Goal: Task Accomplishment & Management: Use online tool/utility

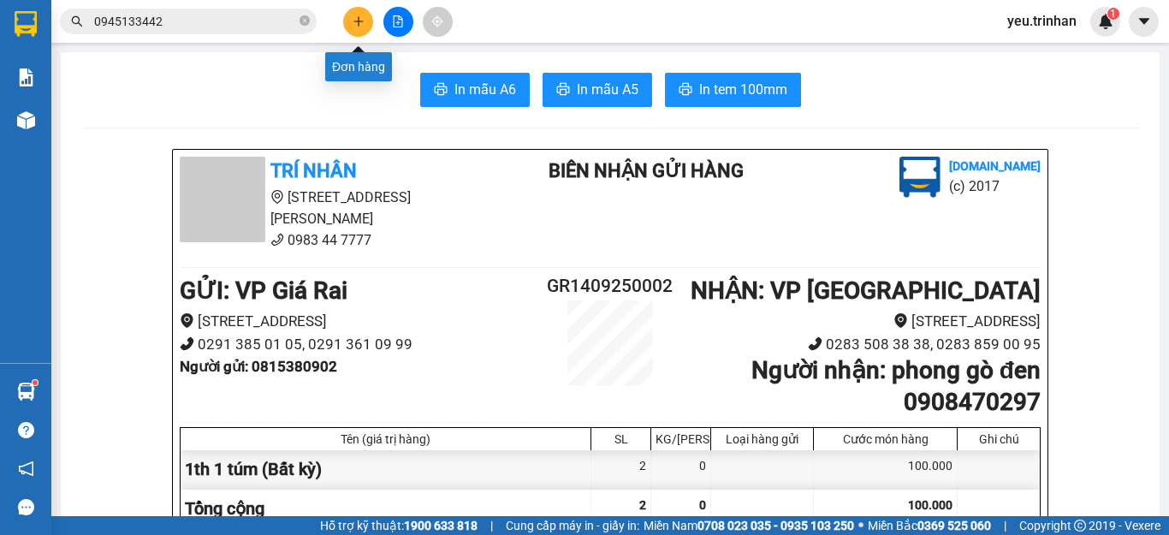
click at [353, 21] on icon "plus" at bounding box center [359, 21] width 12 height 12
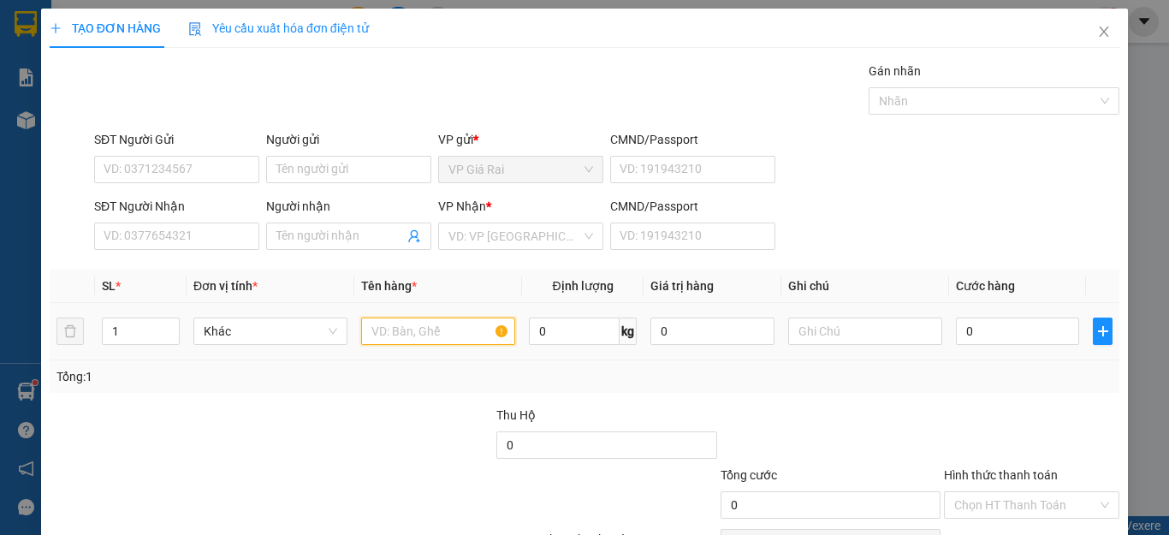
click at [445, 335] on input "text" at bounding box center [438, 331] width 154 height 27
type input "1th"
click at [963, 320] on input "0" at bounding box center [1017, 331] width 123 height 27
type input "6"
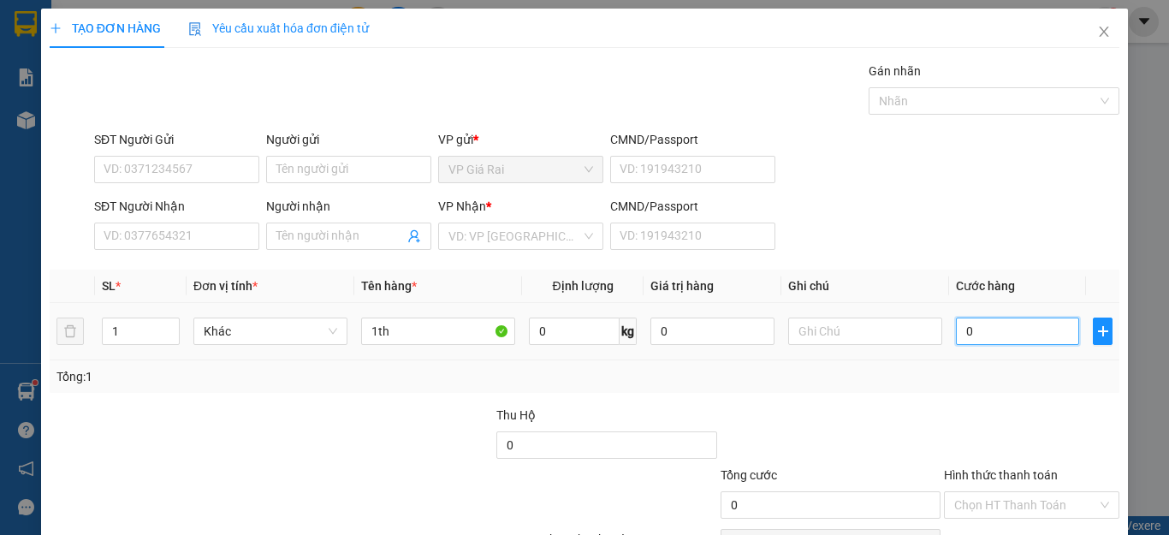
type input "6"
type input "60"
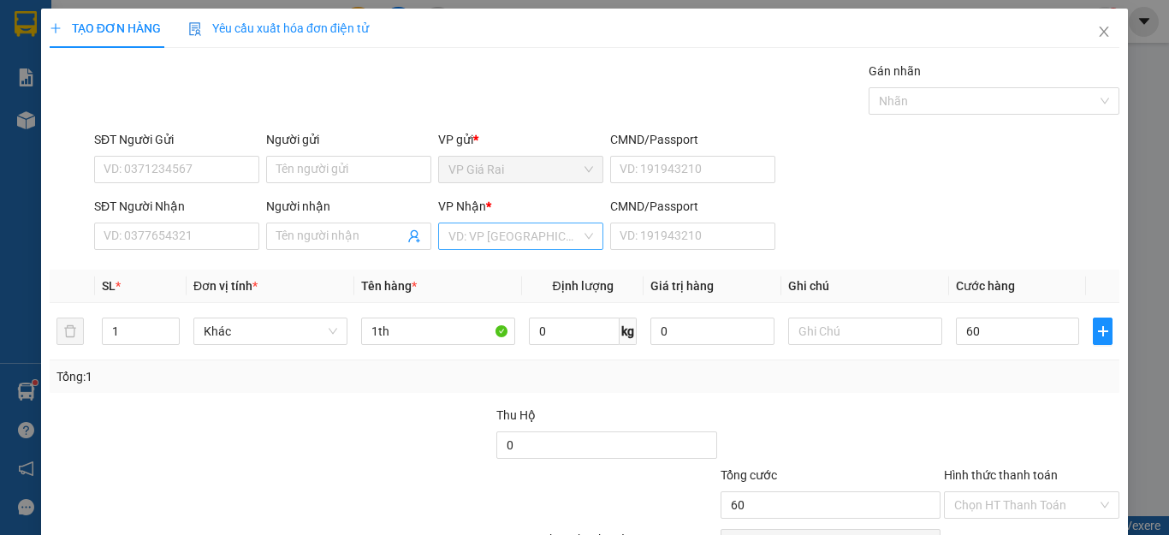
type input "60.000"
click at [456, 246] on input "search" at bounding box center [514, 236] width 133 height 26
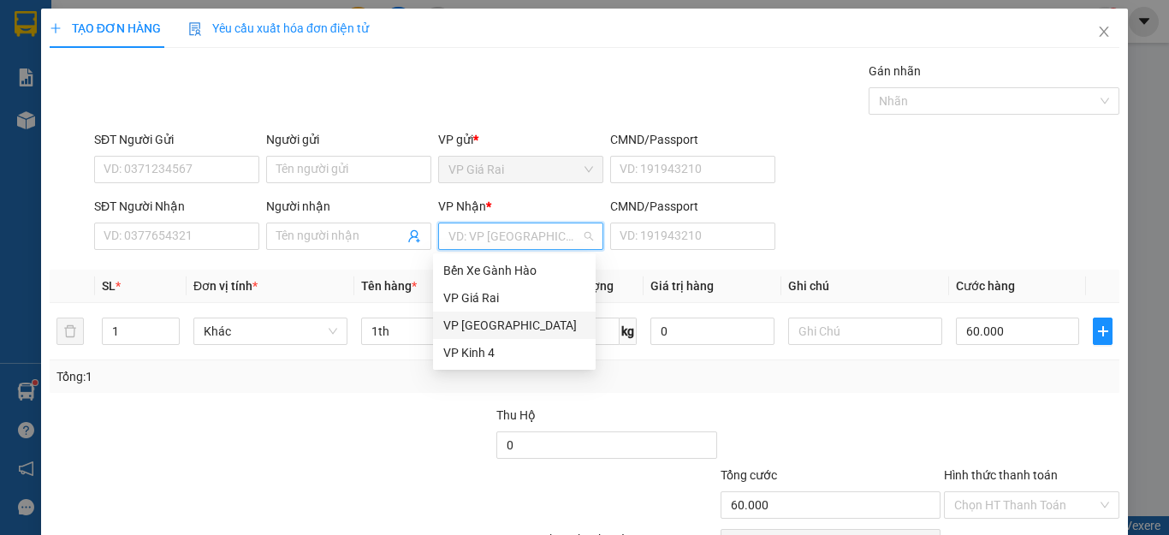
click at [446, 325] on div "VP [GEOGRAPHIC_DATA]" at bounding box center [514, 325] width 142 height 19
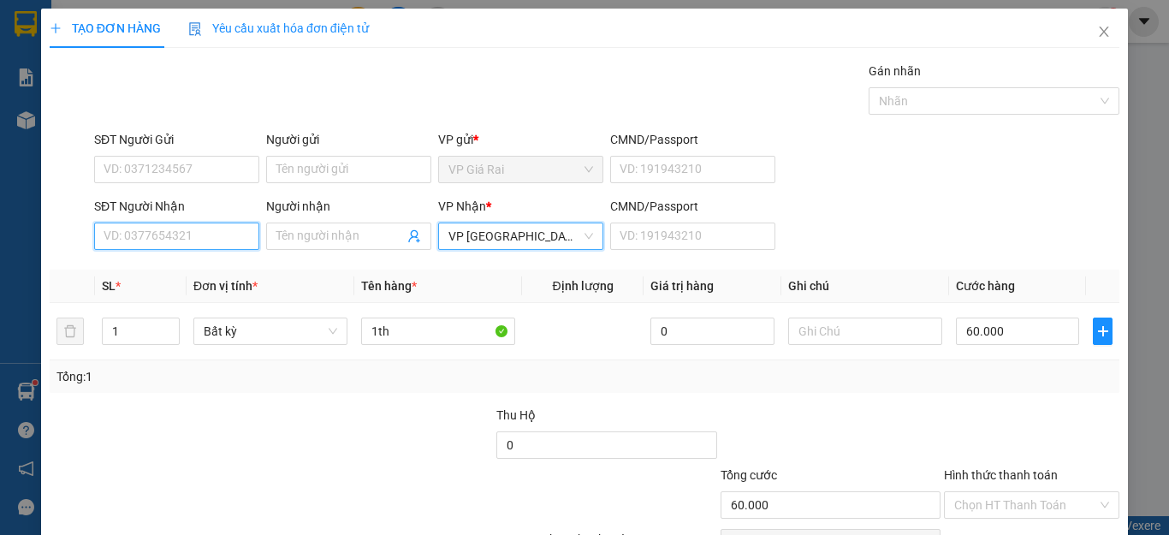
click at [200, 234] on input "SĐT Người Nhận" at bounding box center [176, 236] width 165 height 27
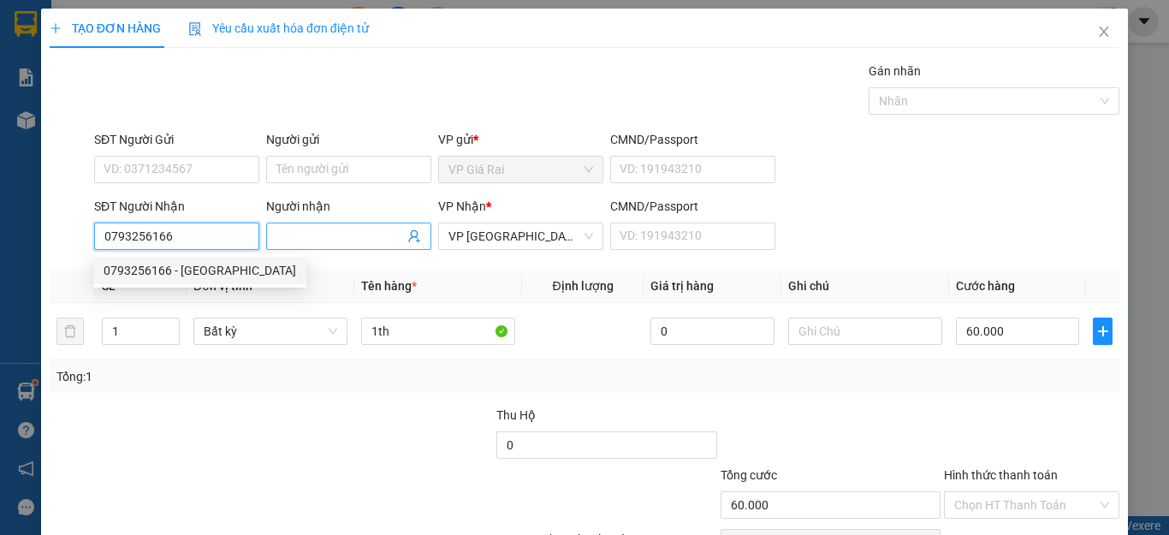
type input "0793256166"
click at [347, 244] on input "Người nhận" at bounding box center [340, 236] width 128 height 19
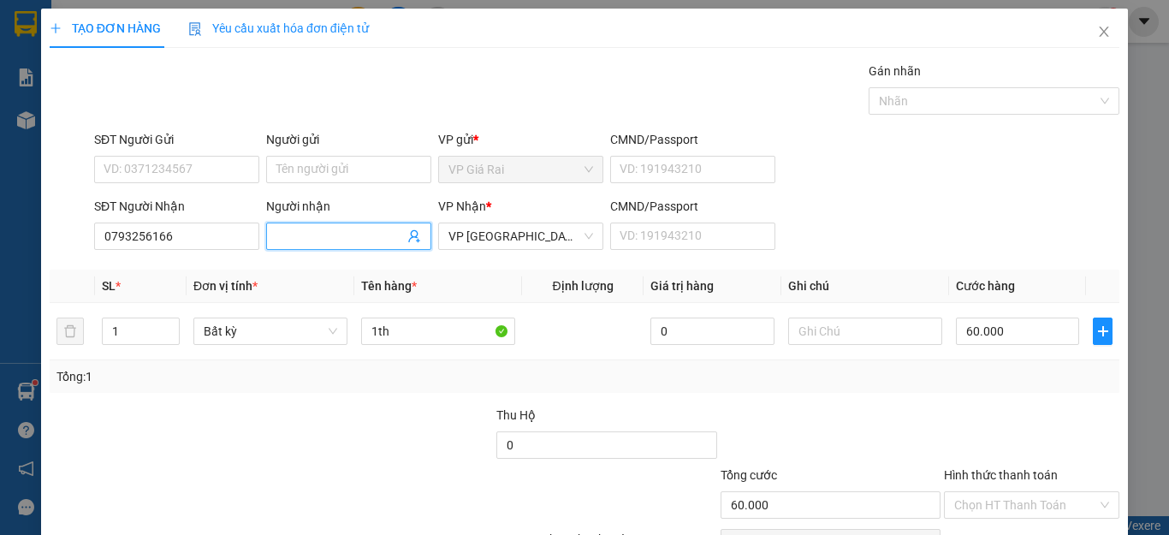
type input "d"
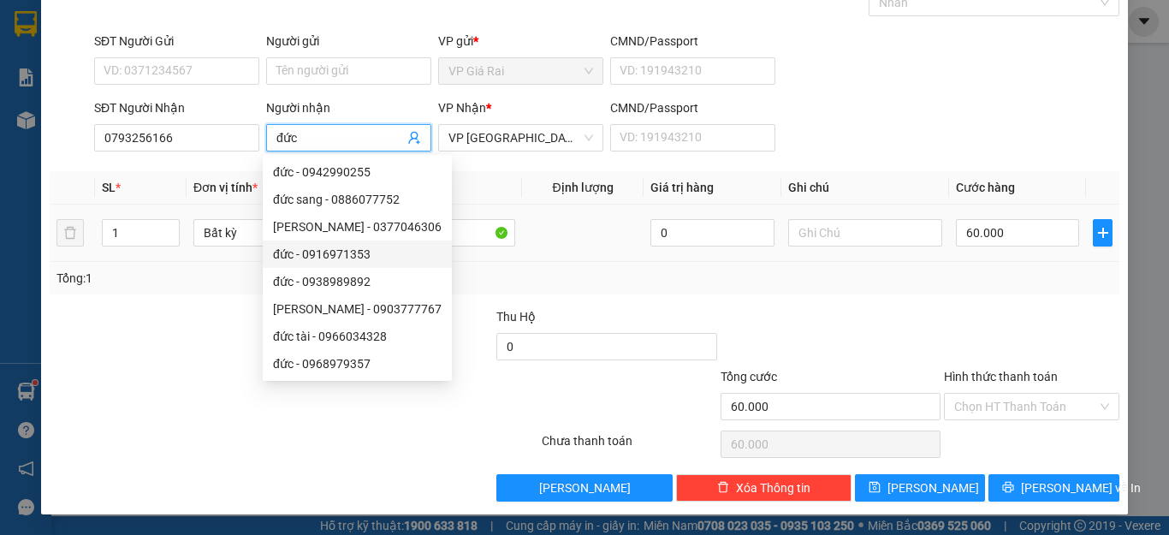
type input "đức"
drag, startPoint x: 127, startPoint y: 217, endPoint x: 84, endPoint y: 220, distance: 42.9
click at [84, 220] on tr "1 Bất kỳ 1th 0 60.000" at bounding box center [585, 233] width 1070 height 57
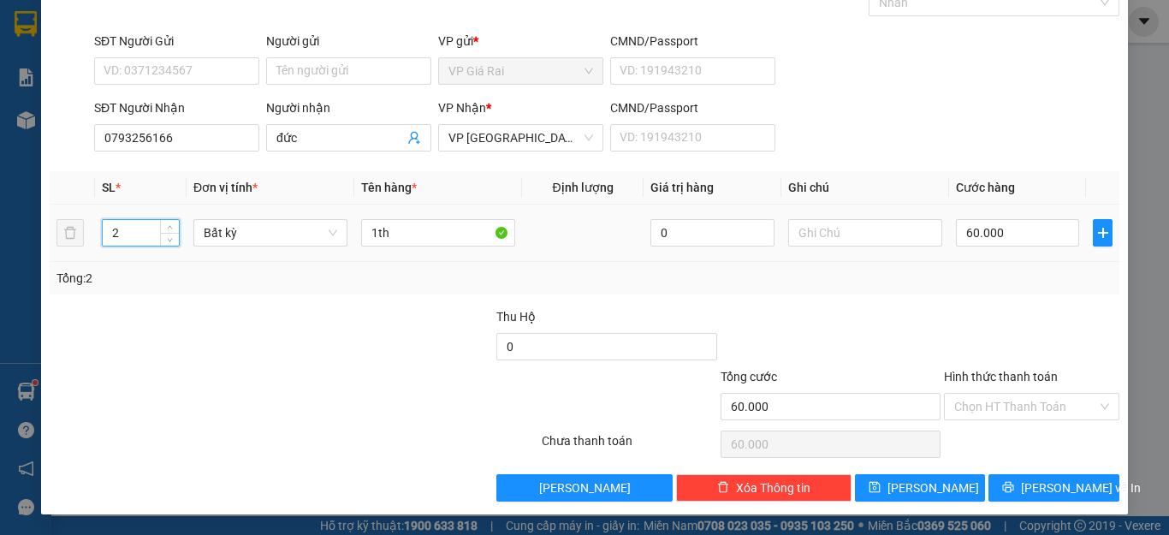
drag, startPoint x: 161, startPoint y: 223, endPoint x: 104, endPoint y: 230, distance: 57.0
click at [104, 230] on div "2" at bounding box center [141, 232] width 78 height 27
drag, startPoint x: 130, startPoint y: 223, endPoint x: 95, endPoint y: 231, distance: 35.9
click at [97, 226] on td "22" at bounding box center [141, 233] width 92 height 57
type input "2"
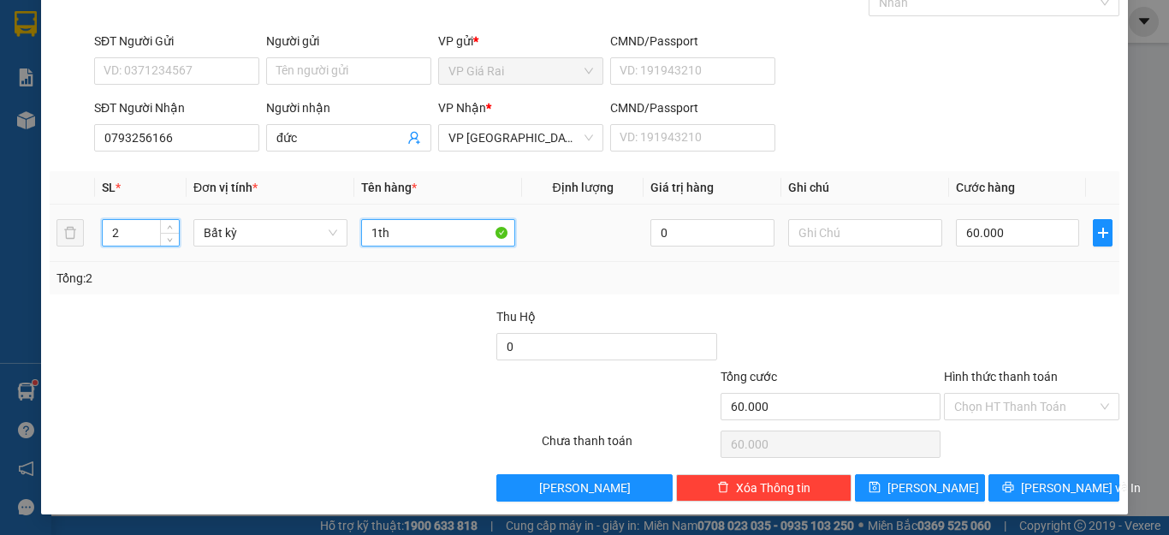
click at [425, 240] on input "1th" at bounding box center [438, 232] width 154 height 27
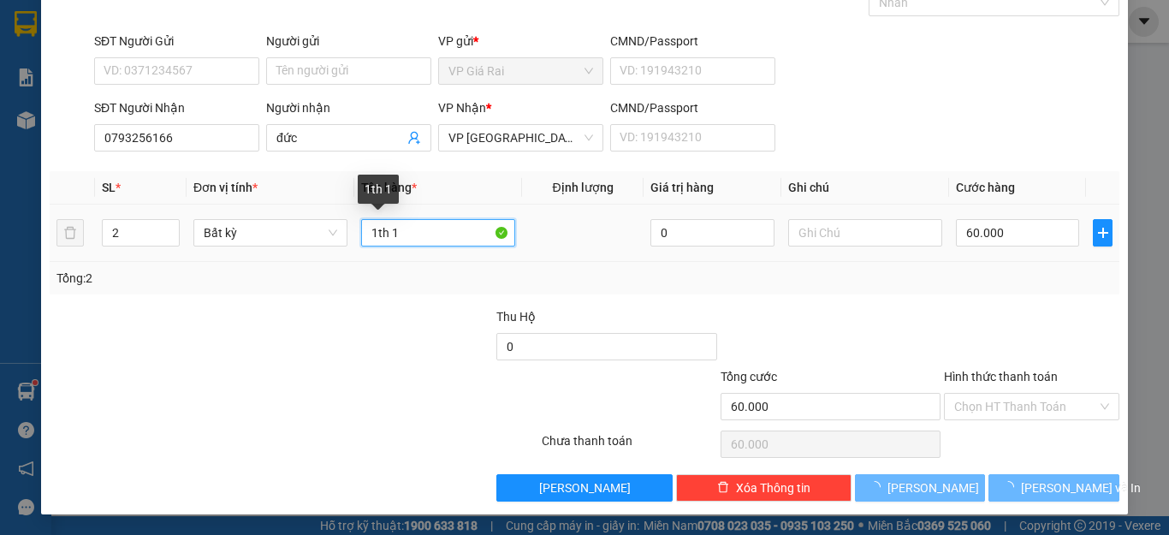
type input "1th 1"
type input "0"
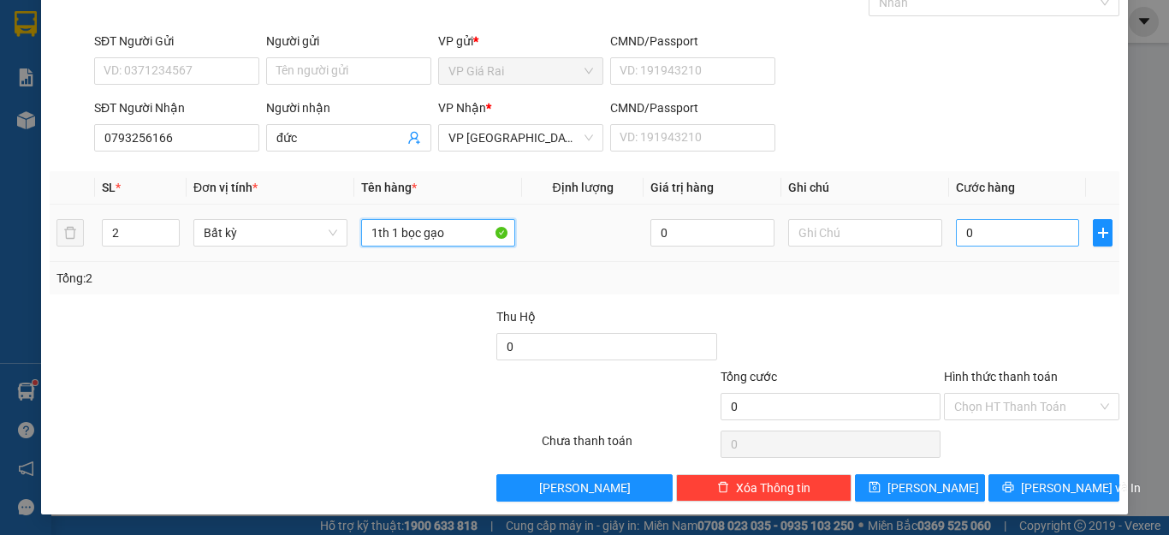
type input "1th 1 bọc gạo"
click at [966, 235] on input "0" at bounding box center [1017, 232] width 123 height 27
type input "9"
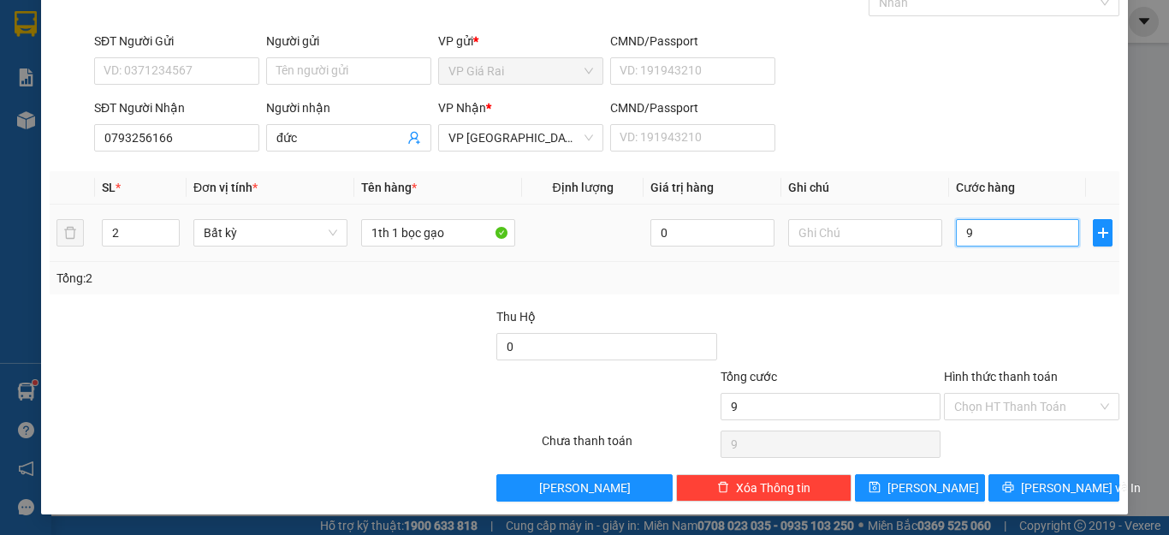
type input "90"
type input "90.000"
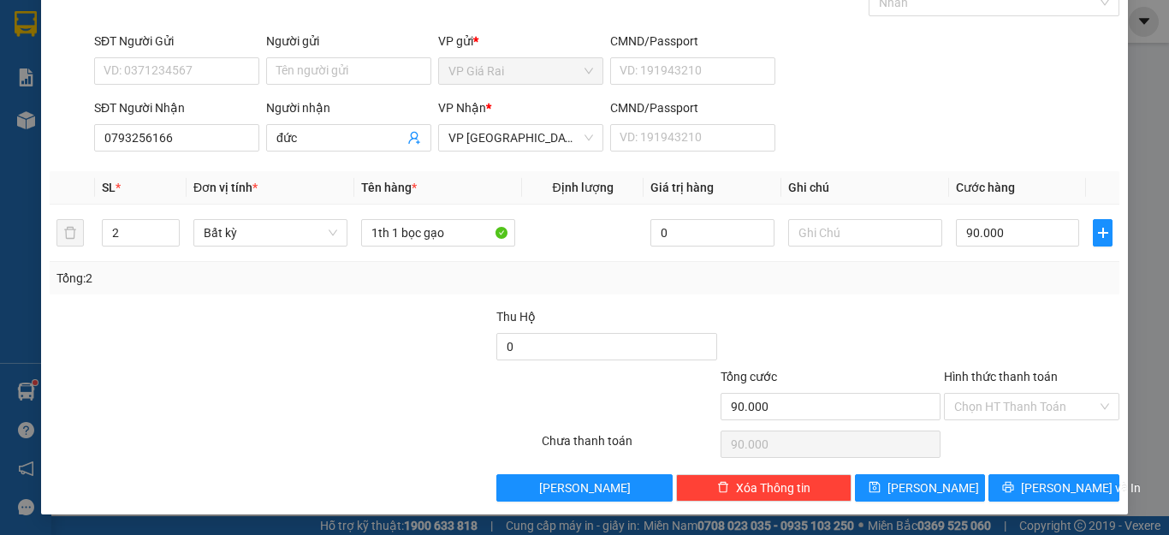
drag, startPoint x: 995, startPoint y: 399, endPoint x: 991, endPoint y: 421, distance: 22.5
click at [993, 409] on input "Hình thức thanh toán" at bounding box center [1025, 407] width 143 height 26
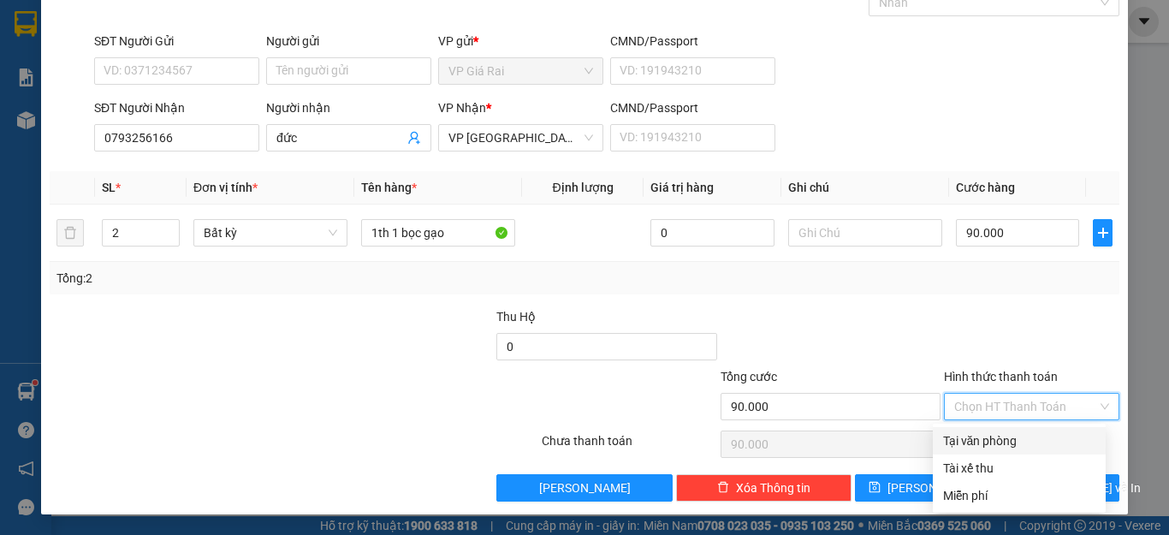
click at [996, 447] on div "Tại văn phòng" at bounding box center [1019, 440] width 152 height 19
type input "0"
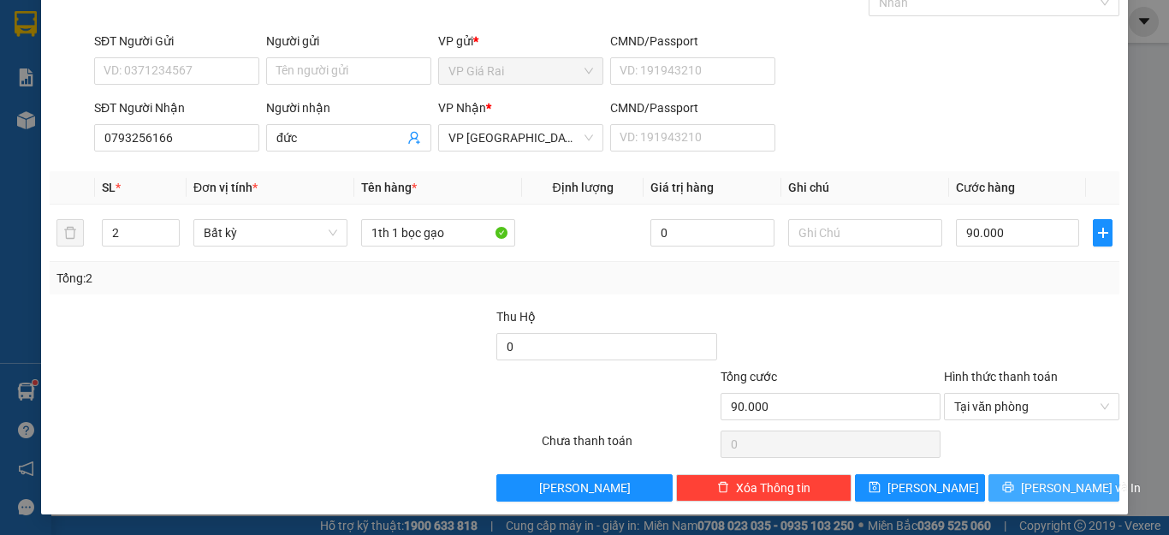
click at [1024, 486] on button "[PERSON_NAME] và In" at bounding box center [1054, 487] width 131 height 27
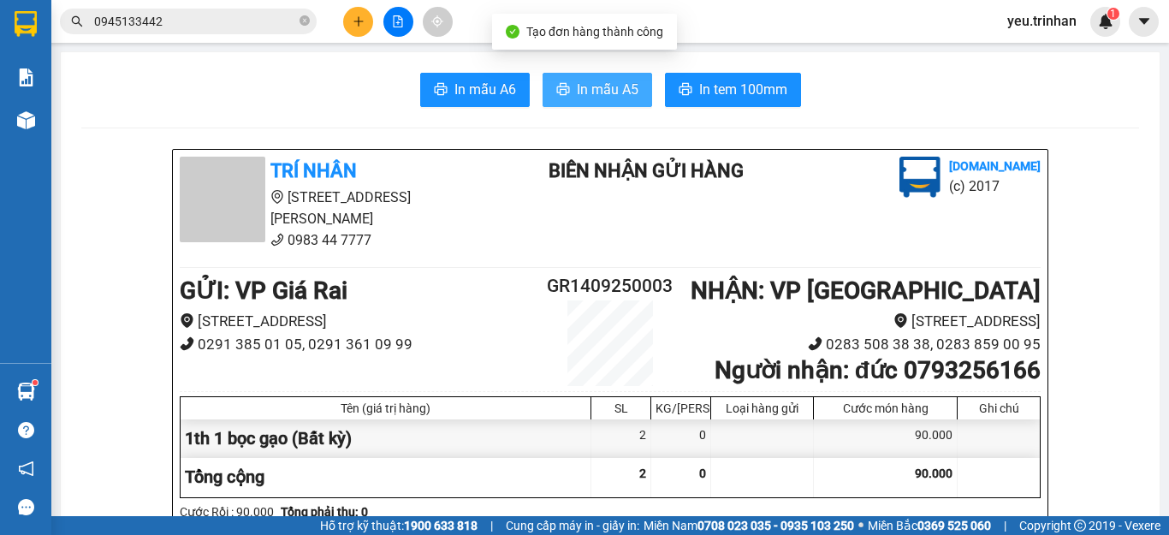
click at [583, 92] on span "In mẫu A5" at bounding box center [608, 89] width 62 height 21
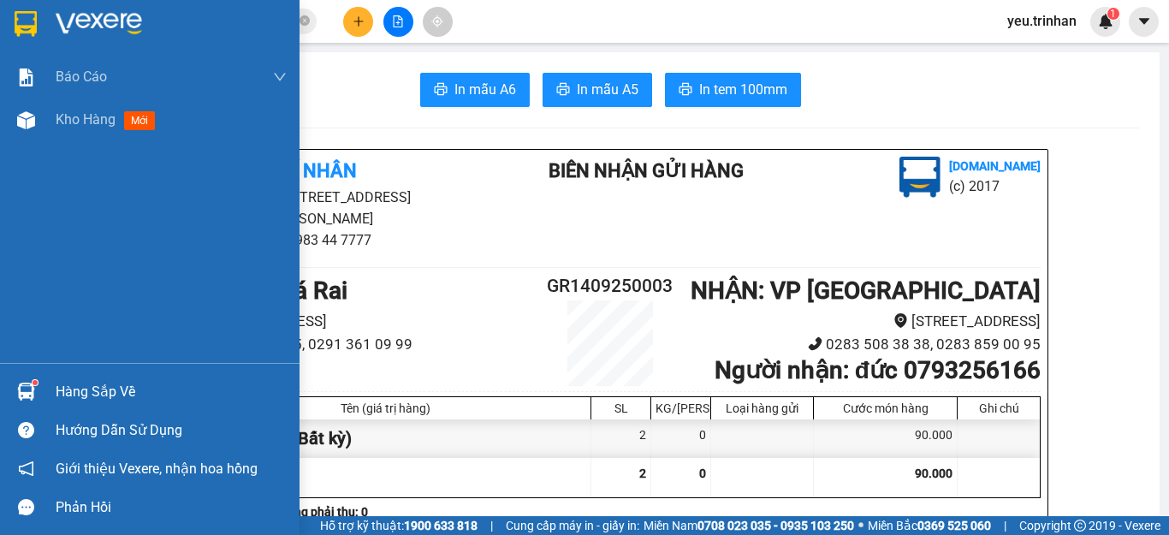
click at [32, 16] on img at bounding box center [26, 24] width 22 height 26
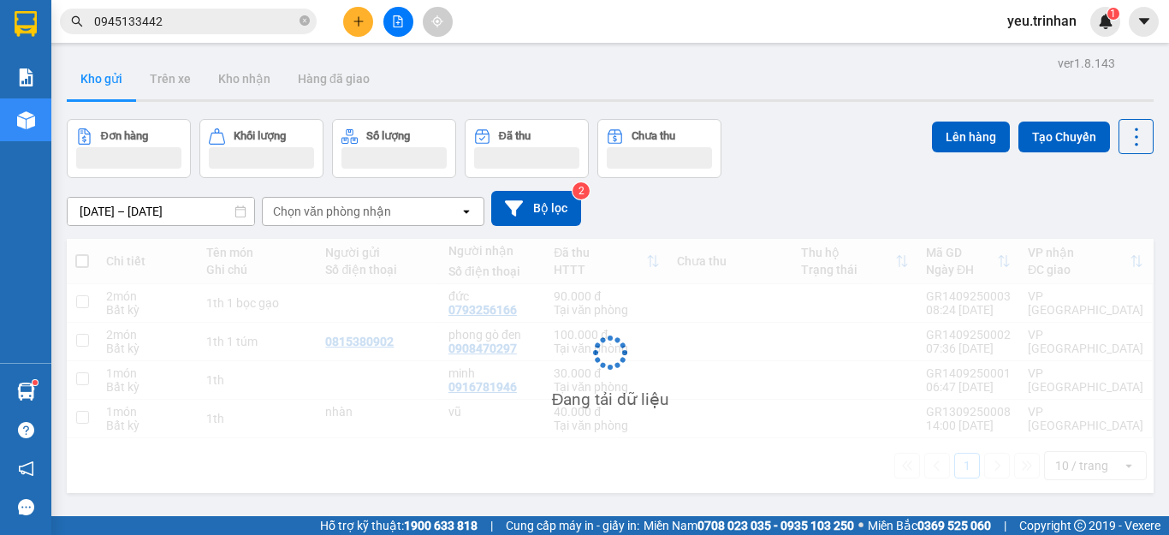
scroll to position [79, 0]
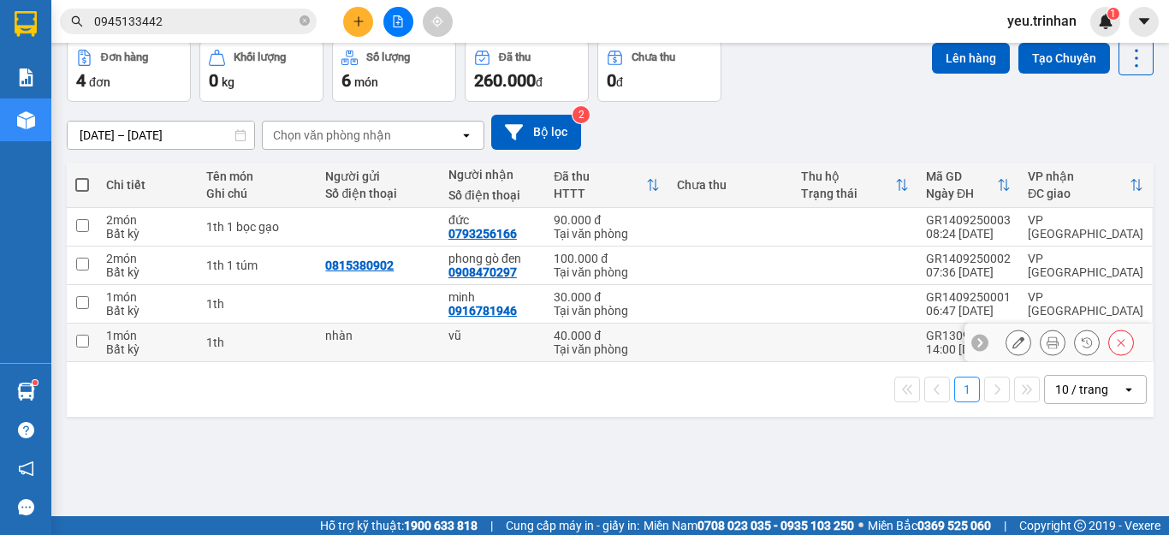
click at [82, 345] on input "checkbox" at bounding box center [82, 341] width 13 height 13
checkbox input "true"
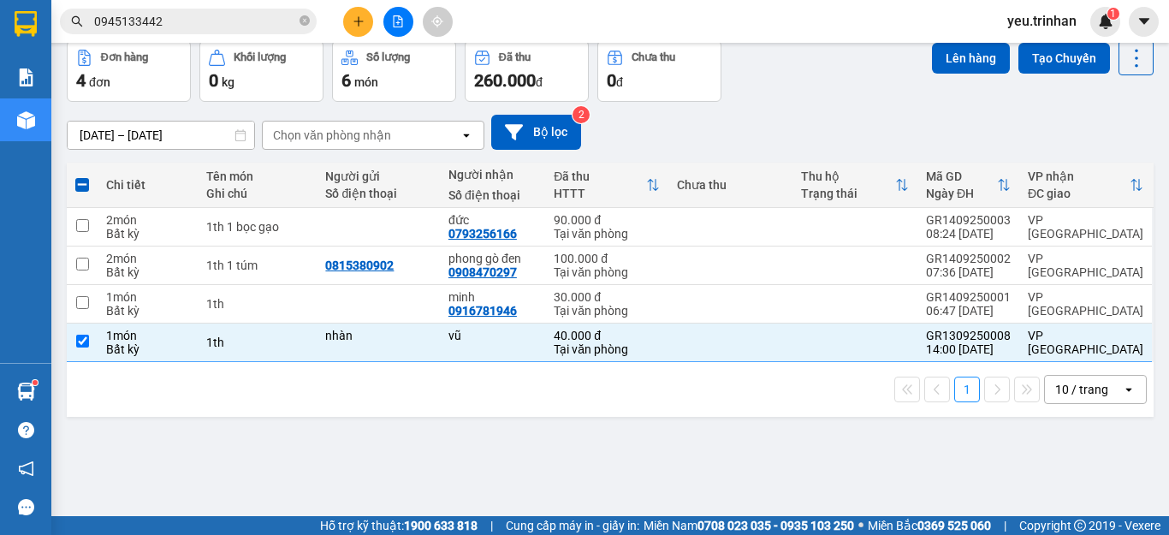
scroll to position [0, 0]
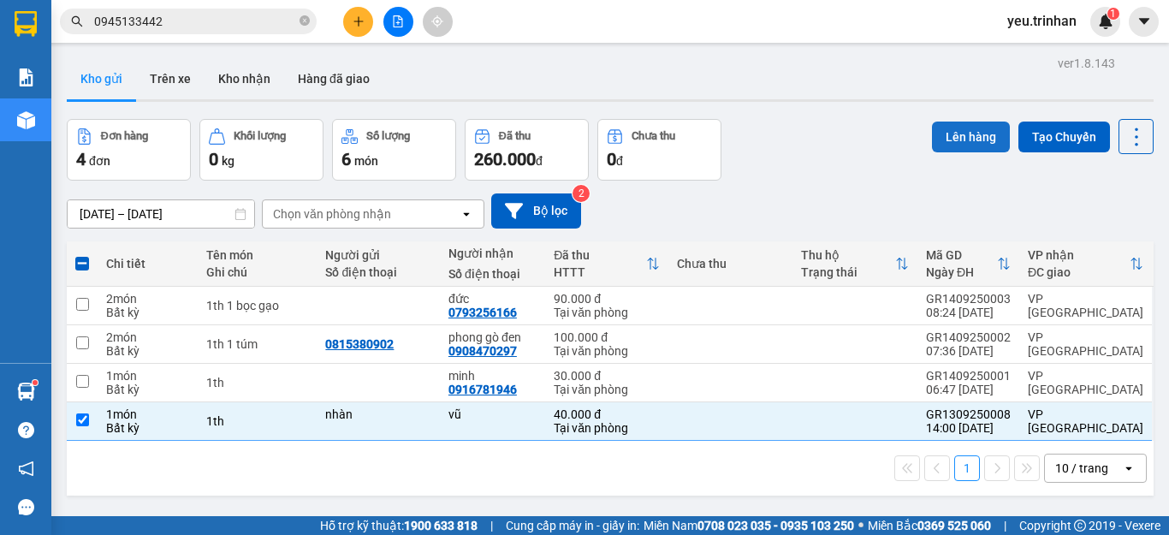
click at [958, 134] on button "Lên hàng" at bounding box center [971, 137] width 78 height 31
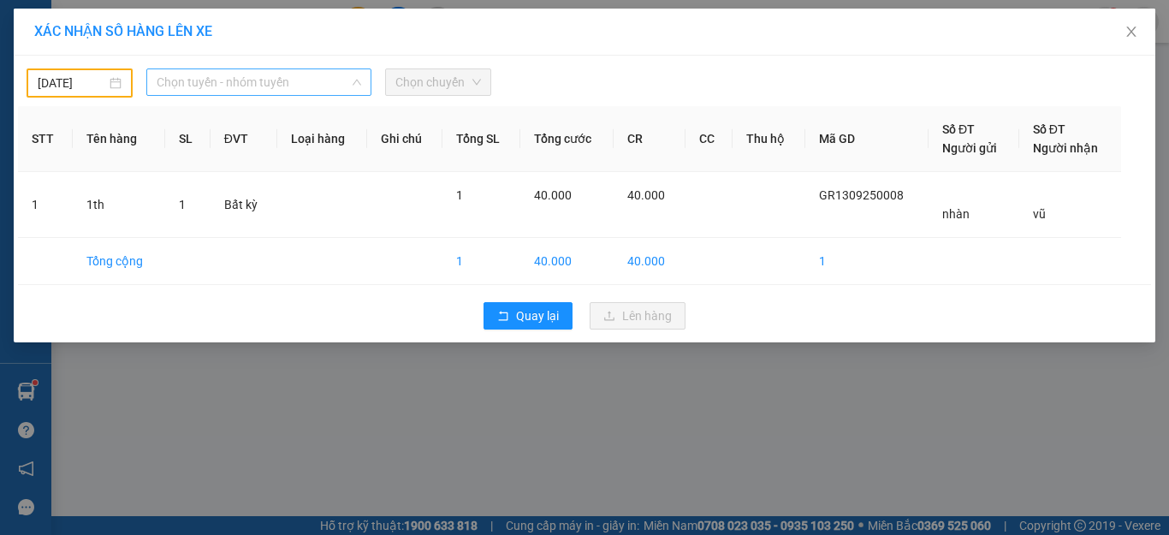
click at [205, 84] on span "Chọn tuyến - nhóm tuyến" at bounding box center [259, 82] width 205 height 26
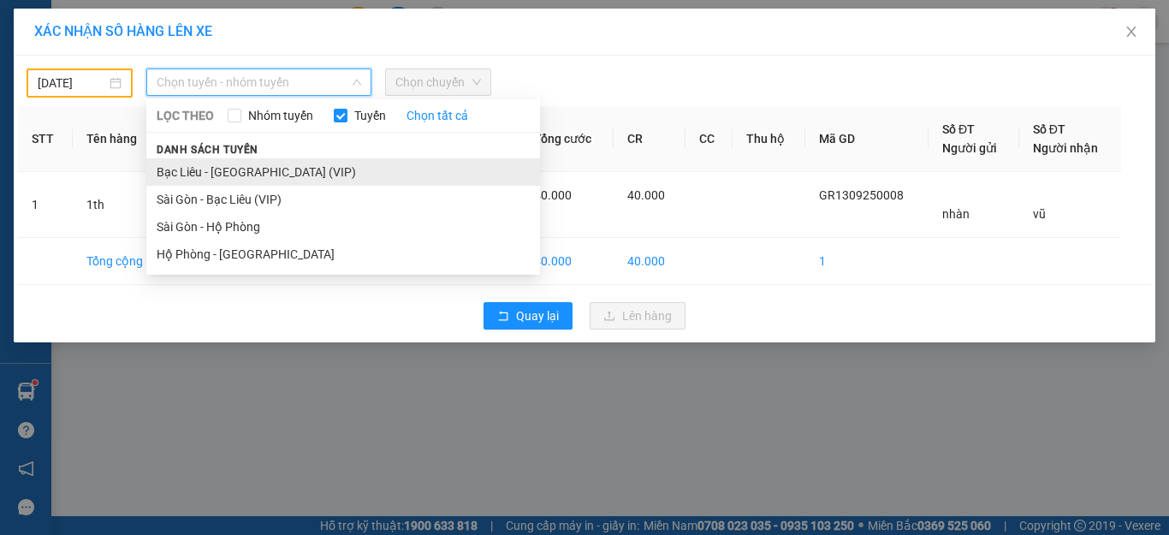
click at [184, 172] on li "Bạc Liêu - [GEOGRAPHIC_DATA] (VIP)" at bounding box center [343, 171] width 394 height 27
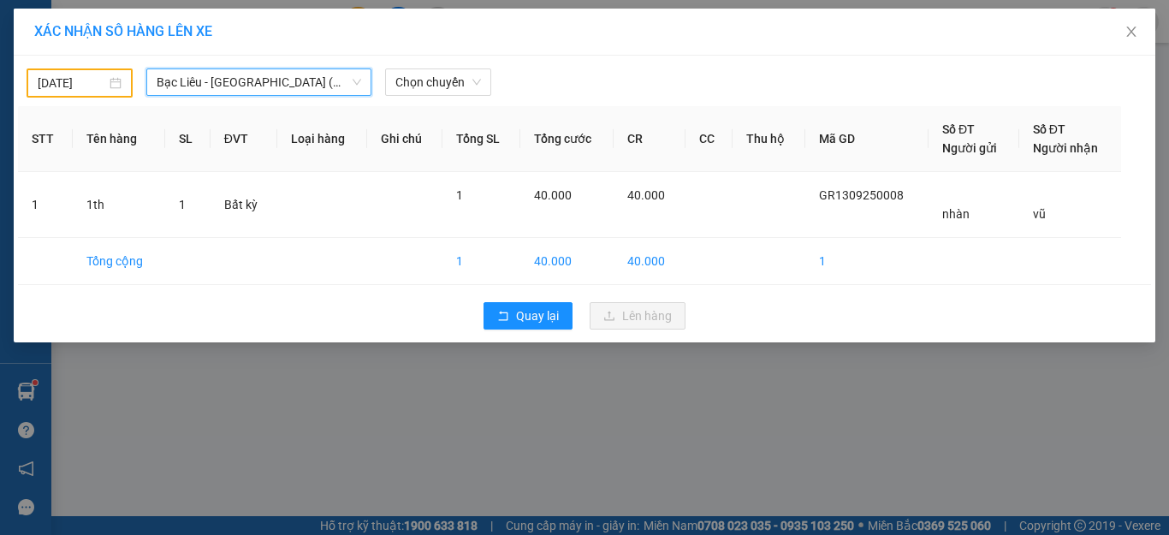
click at [72, 83] on input "[DATE]" at bounding box center [72, 83] width 68 height 19
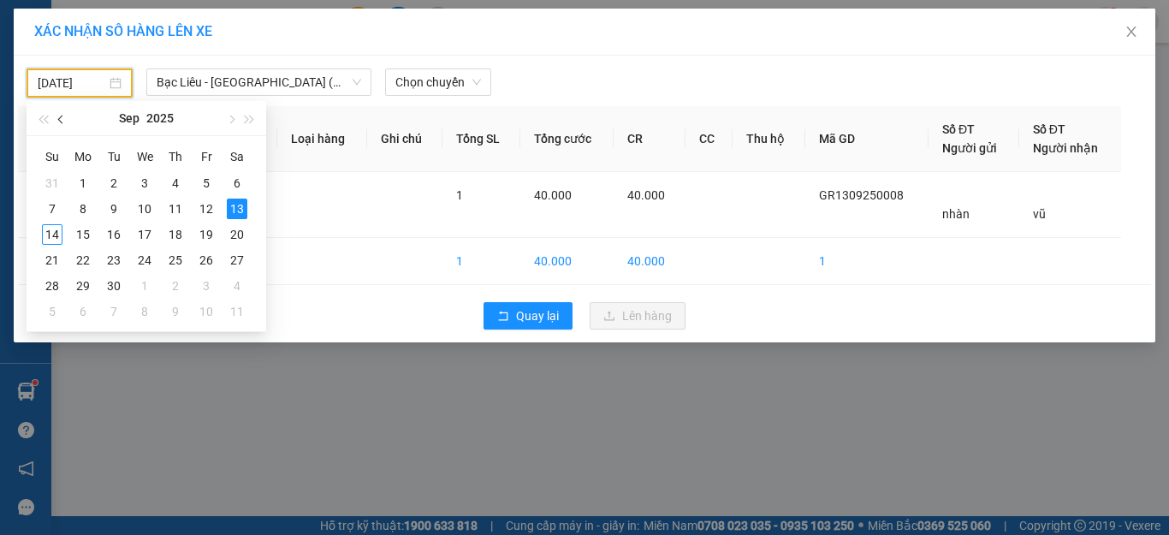
click at [61, 119] on span "button" at bounding box center [62, 120] width 9 height 9
click at [143, 235] on div "13" at bounding box center [144, 234] width 21 height 21
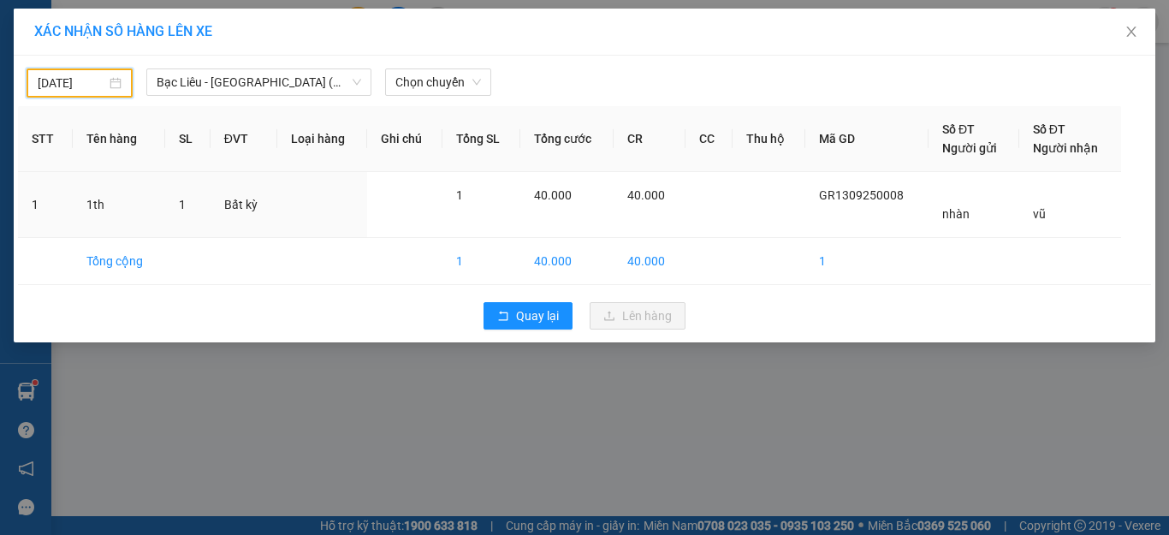
type input "[DATE]"
click at [439, 85] on span "Chọn chuyến" at bounding box center [438, 82] width 86 height 26
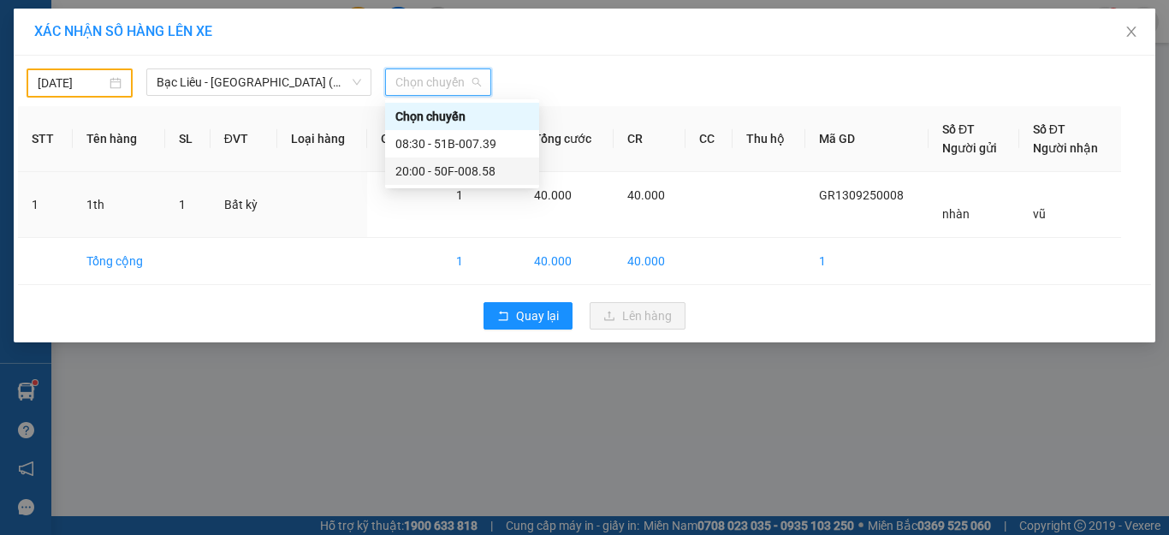
click at [430, 164] on div "20:00 - 50F-008.58" at bounding box center [462, 171] width 134 height 19
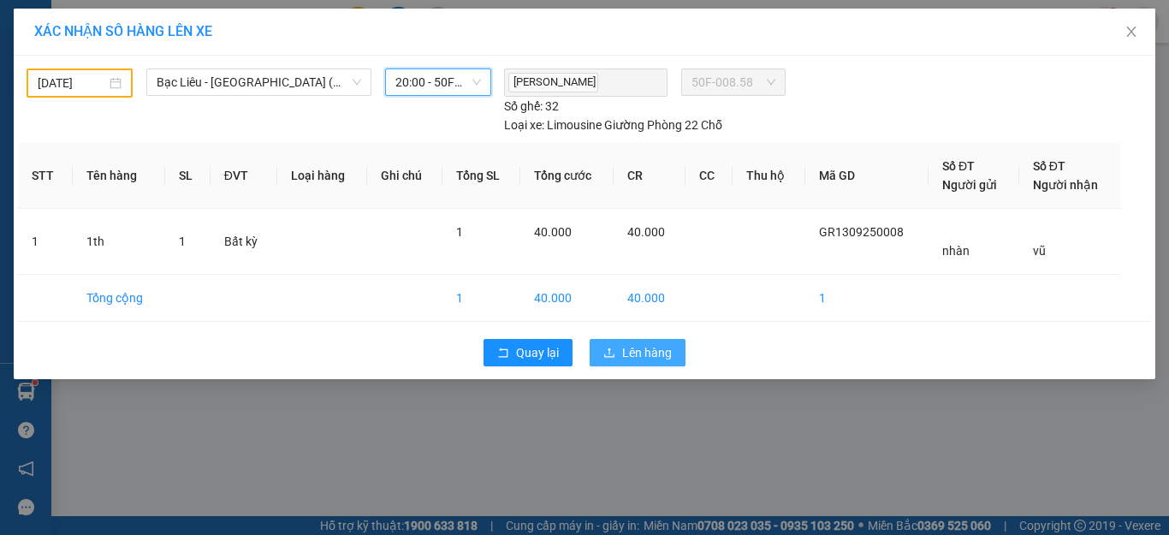
click at [626, 347] on span "Lên hàng" at bounding box center [647, 352] width 50 height 19
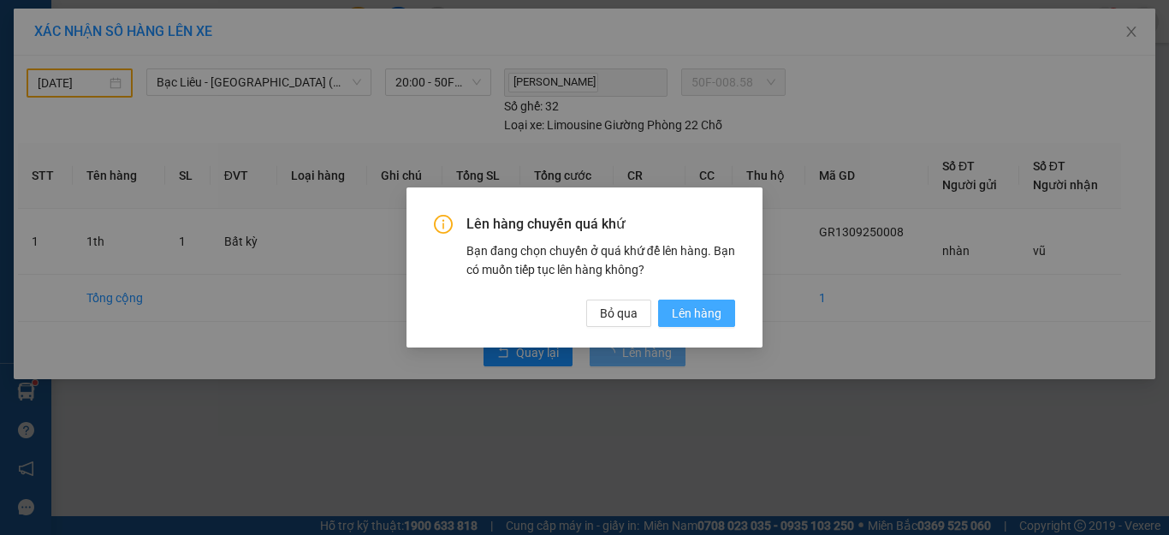
click at [695, 312] on span "Lên hàng" at bounding box center [697, 313] width 50 height 19
